Goal: Task Accomplishment & Management: Manage account settings

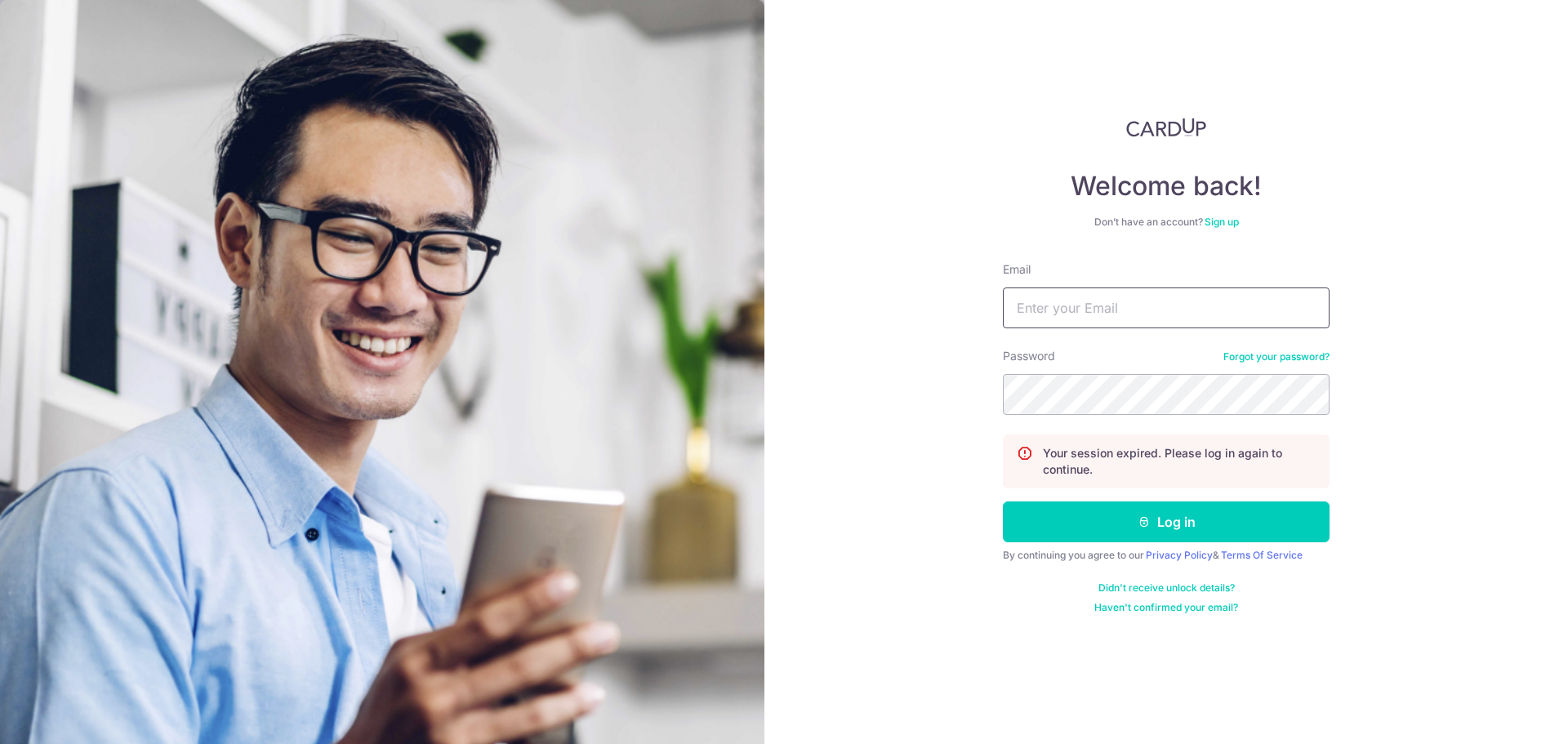
click at [1085, 314] on input "Email" at bounding box center [1166, 308] width 326 height 41
type input "[EMAIL_ADDRESS][DOMAIN_NAME]"
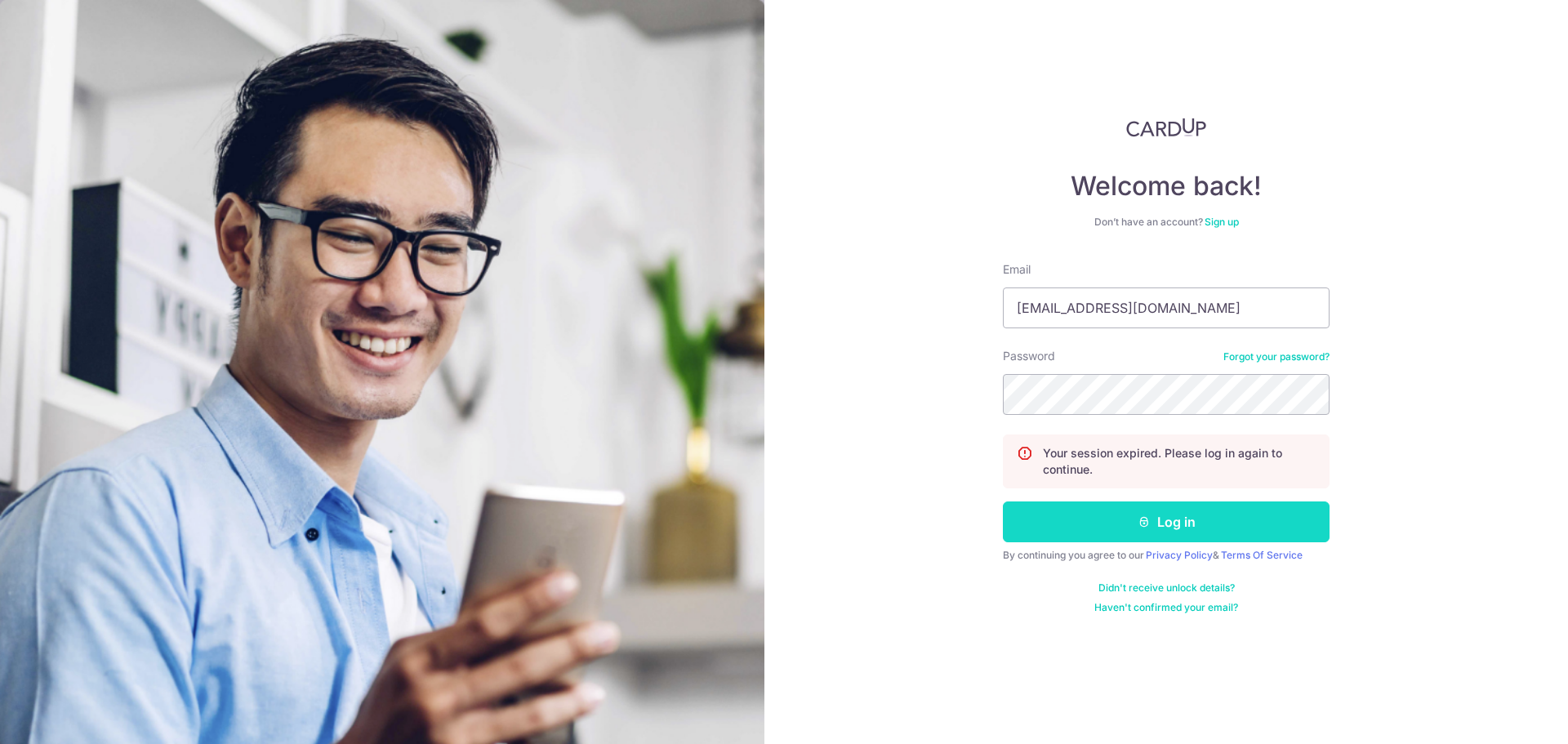
click at [1165, 528] on button "Log in" at bounding box center [1166, 522] width 326 height 41
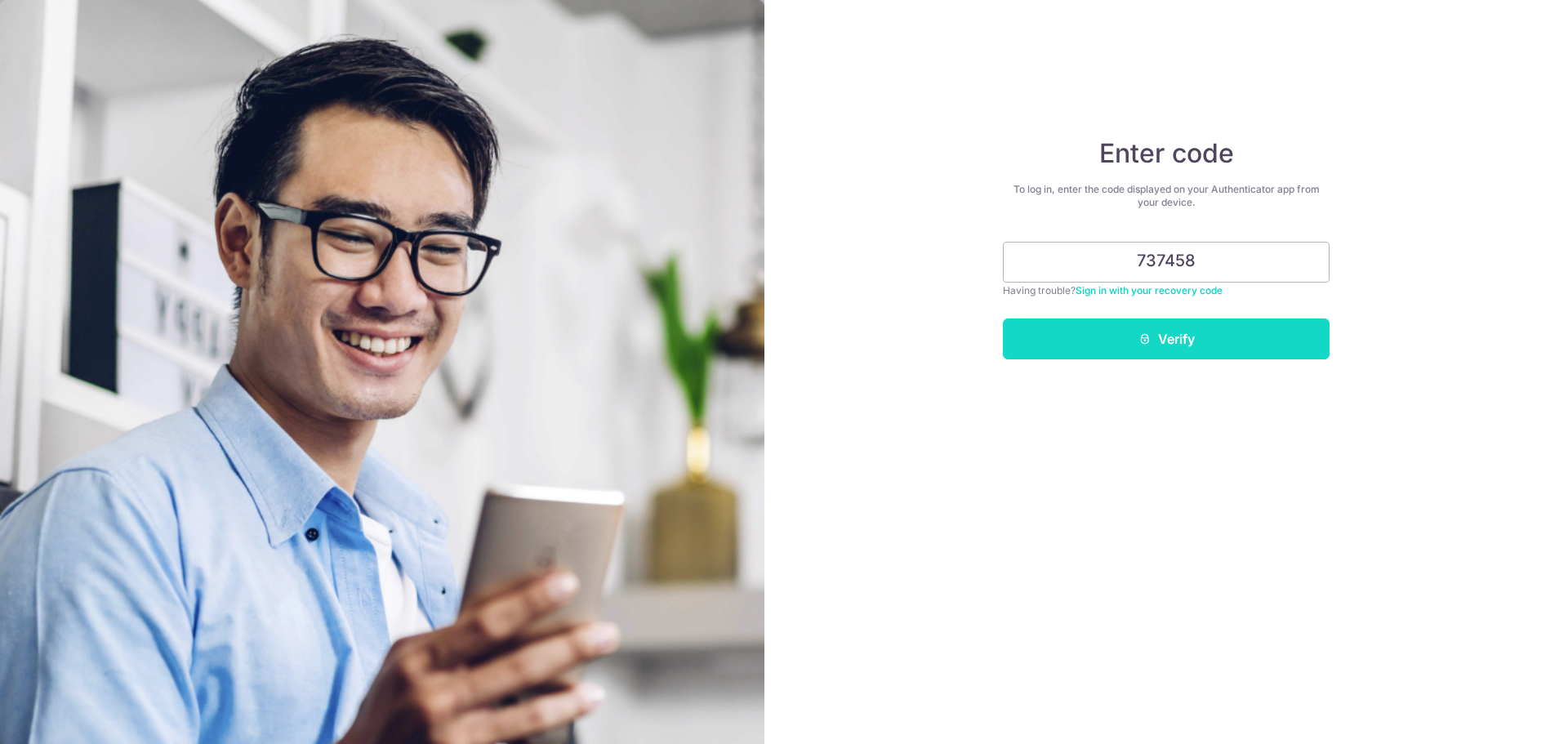
type input "737458"
click at [1177, 335] on button "Verify" at bounding box center [1166, 339] width 326 height 41
